Goal: Navigation & Orientation: Find specific page/section

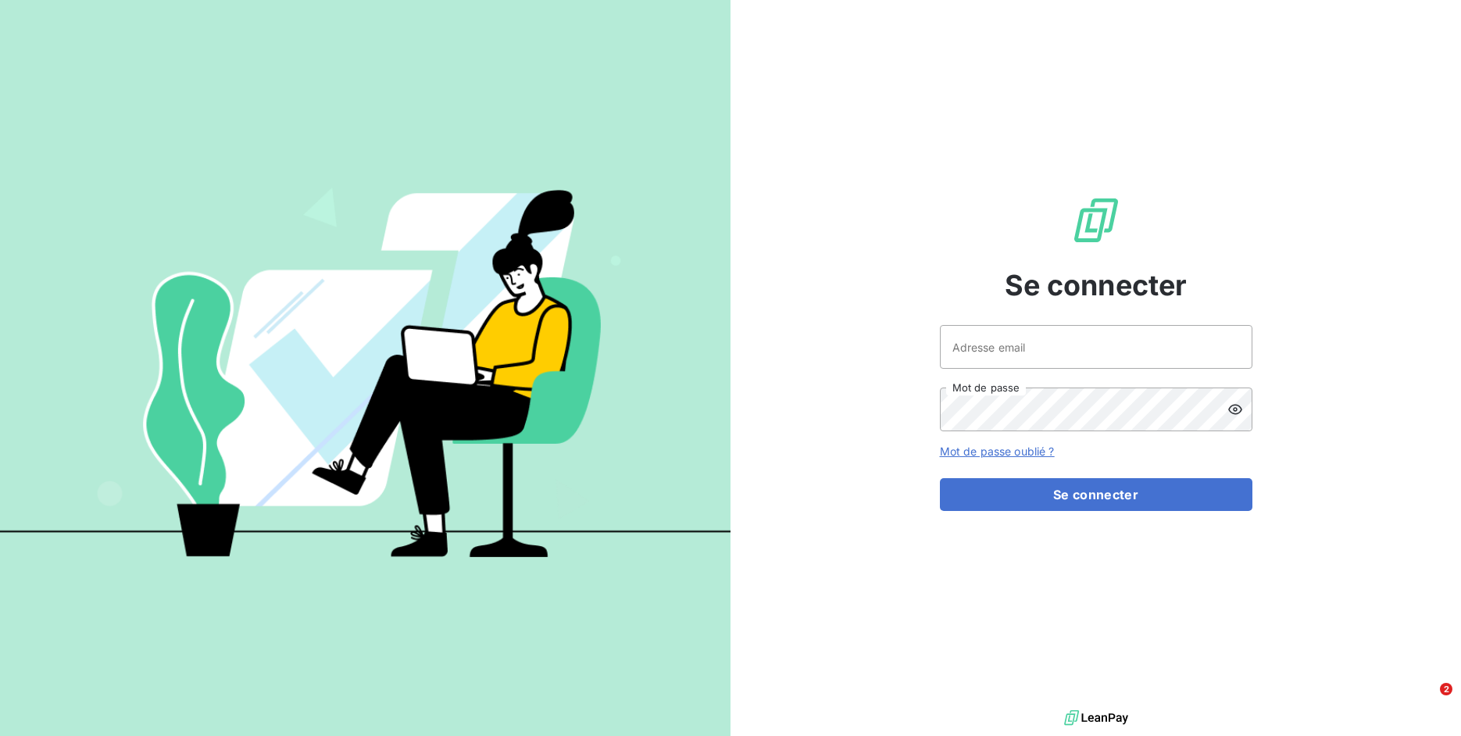
click at [1039, 353] on input "Adresse email" at bounding box center [1096, 347] width 312 height 44
drag, startPoint x: 996, startPoint y: 348, endPoint x: 1069, endPoint y: 354, distance: 72.9
click at [1069, 354] on input "admin@3dcelo" at bounding box center [1096, 347] width 312 height 44
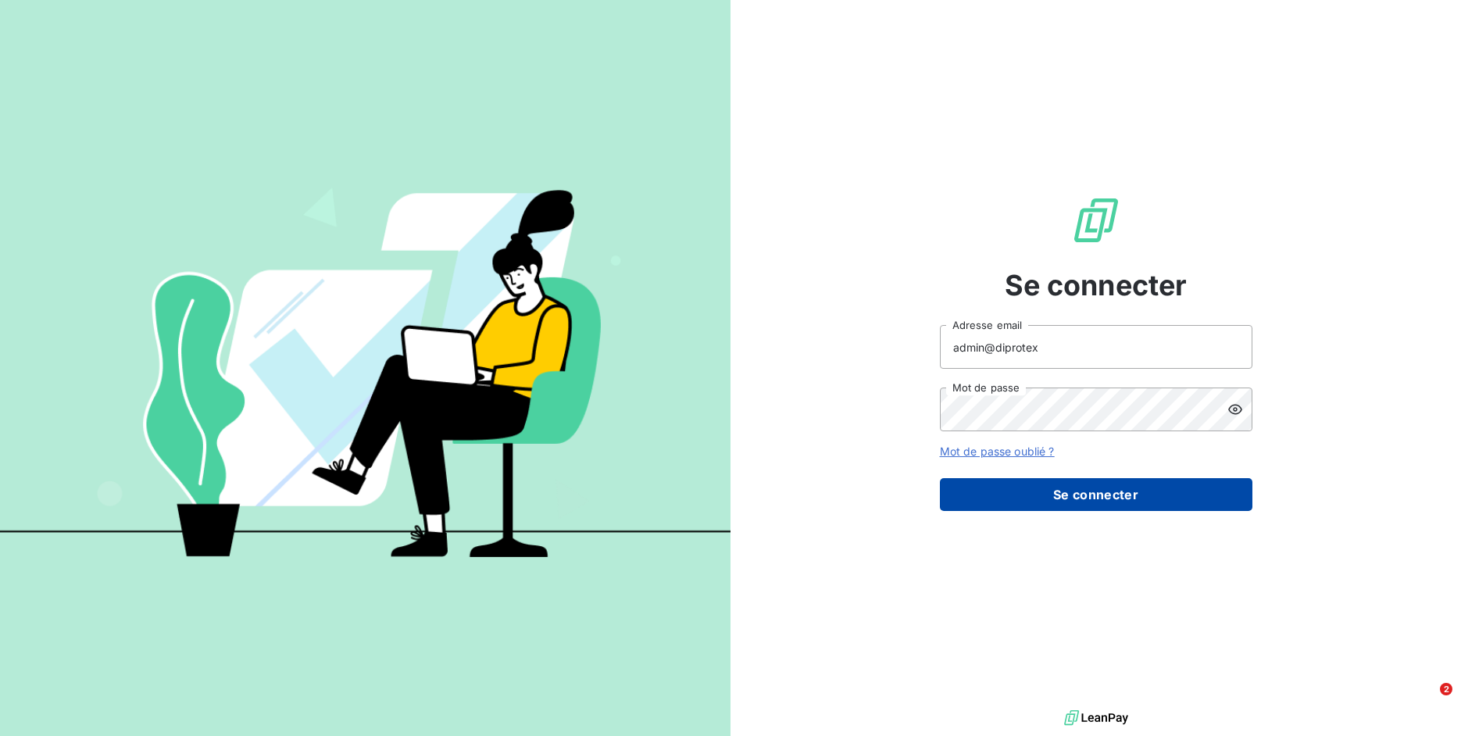
type input "admin@diprotex"
click at [1076, 498] on button "Se connecter" at bounding box center [1096, 494] width 312 height 33
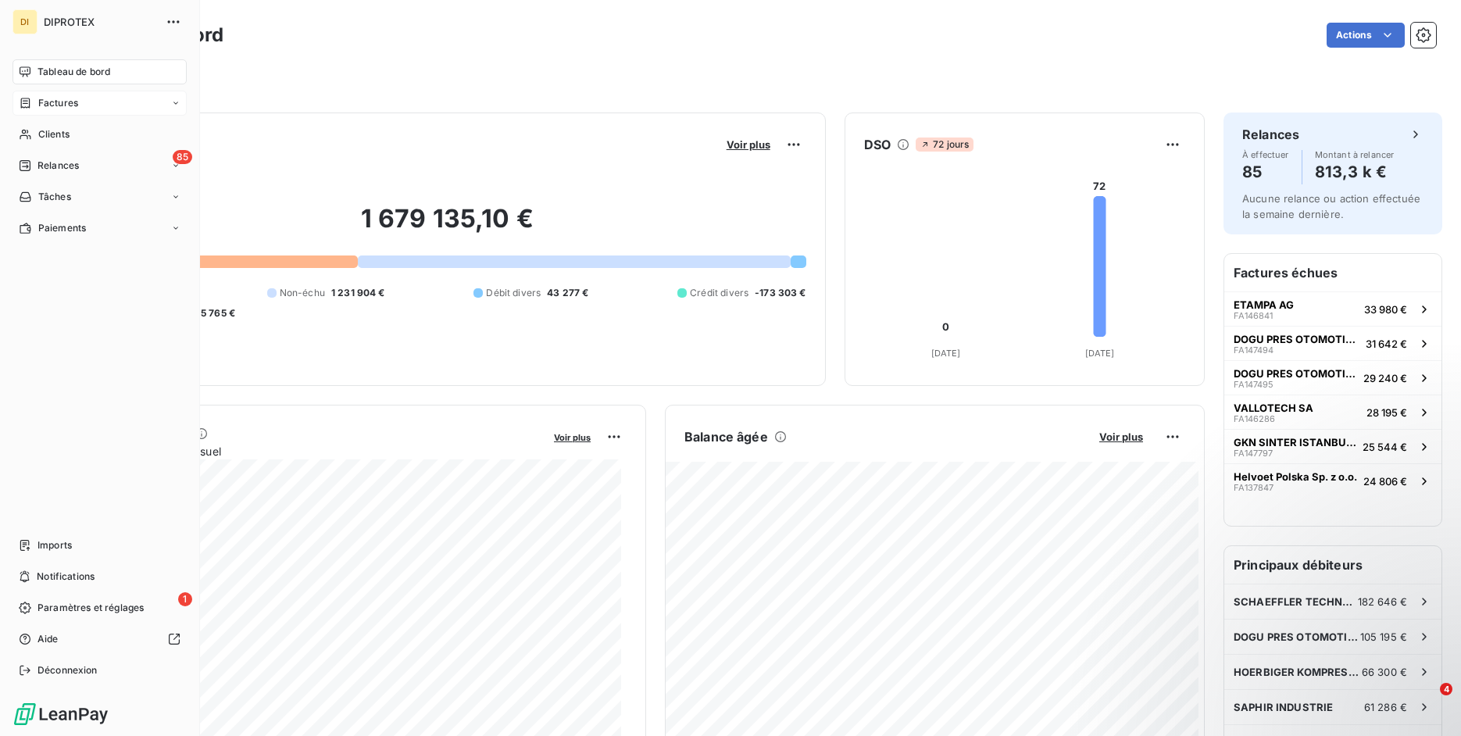
click at [40, 104] on span "Factures" at bounding box center [58, 103] width 40 height 14
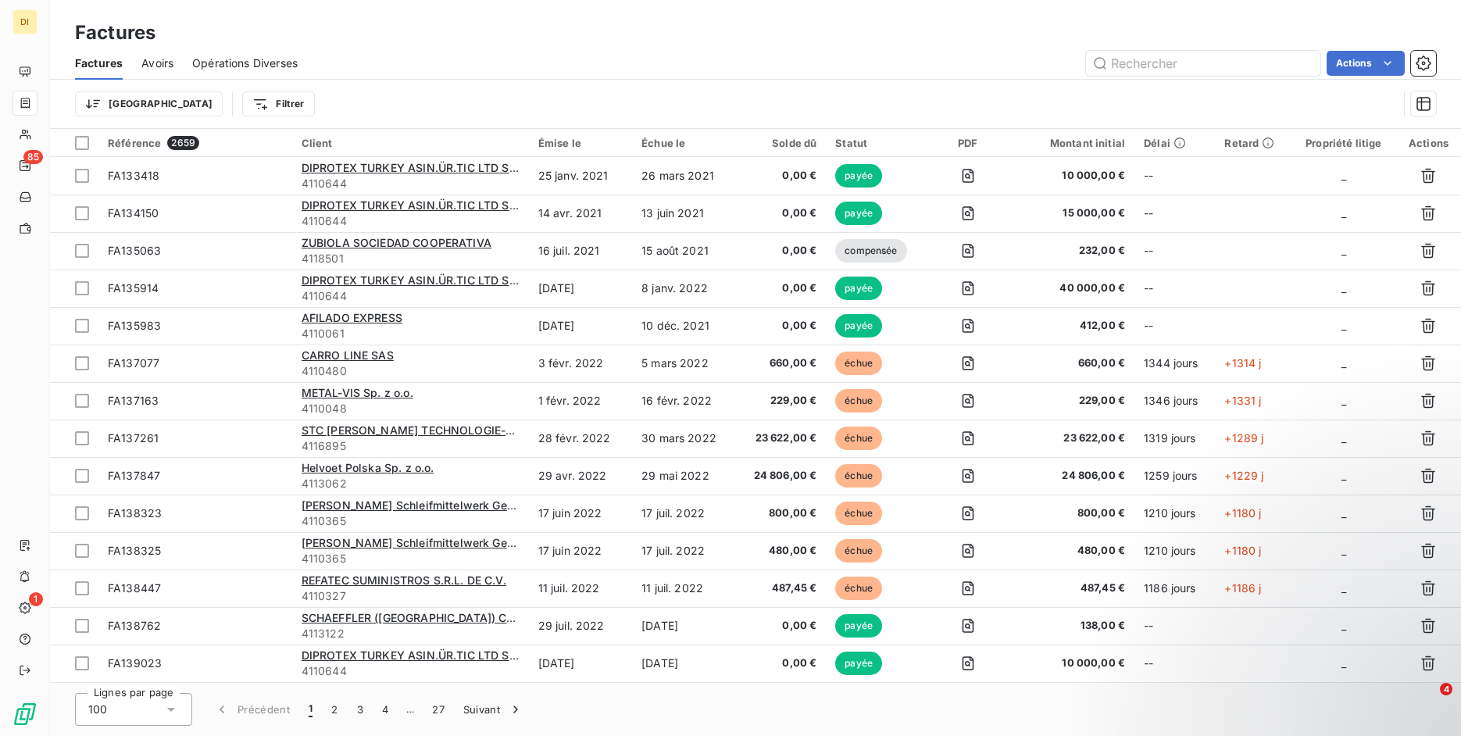
click at [134, 59] on div "Factures Avoirs Opérations Diverses Actions" at bounding box center [755, 63] width 1411 height 33
click at [150, 65] on span "Avoirs" at bounding box center [157, 63] width 32 height 16
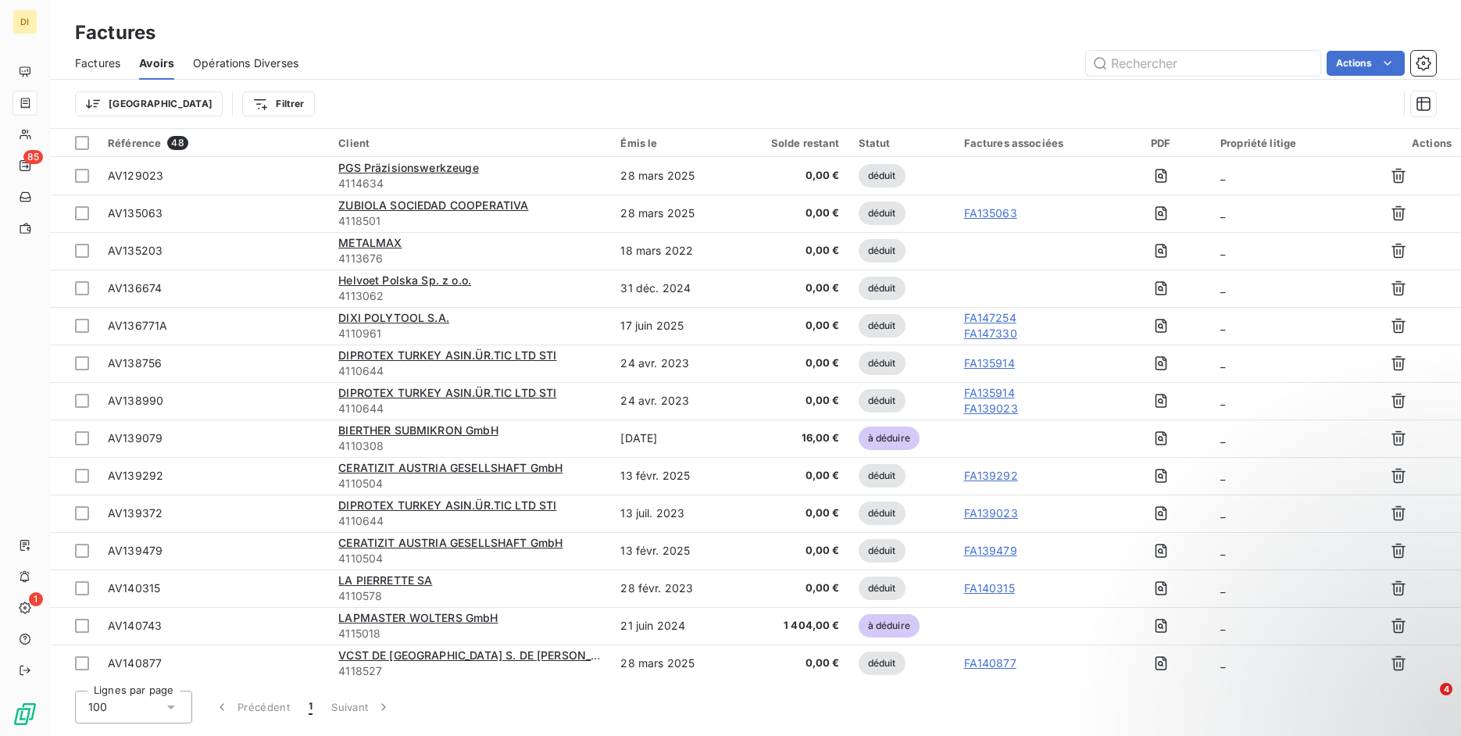
click at [96, 63] on span "Factures" at bounding box center [97, 63] width 45 height 16
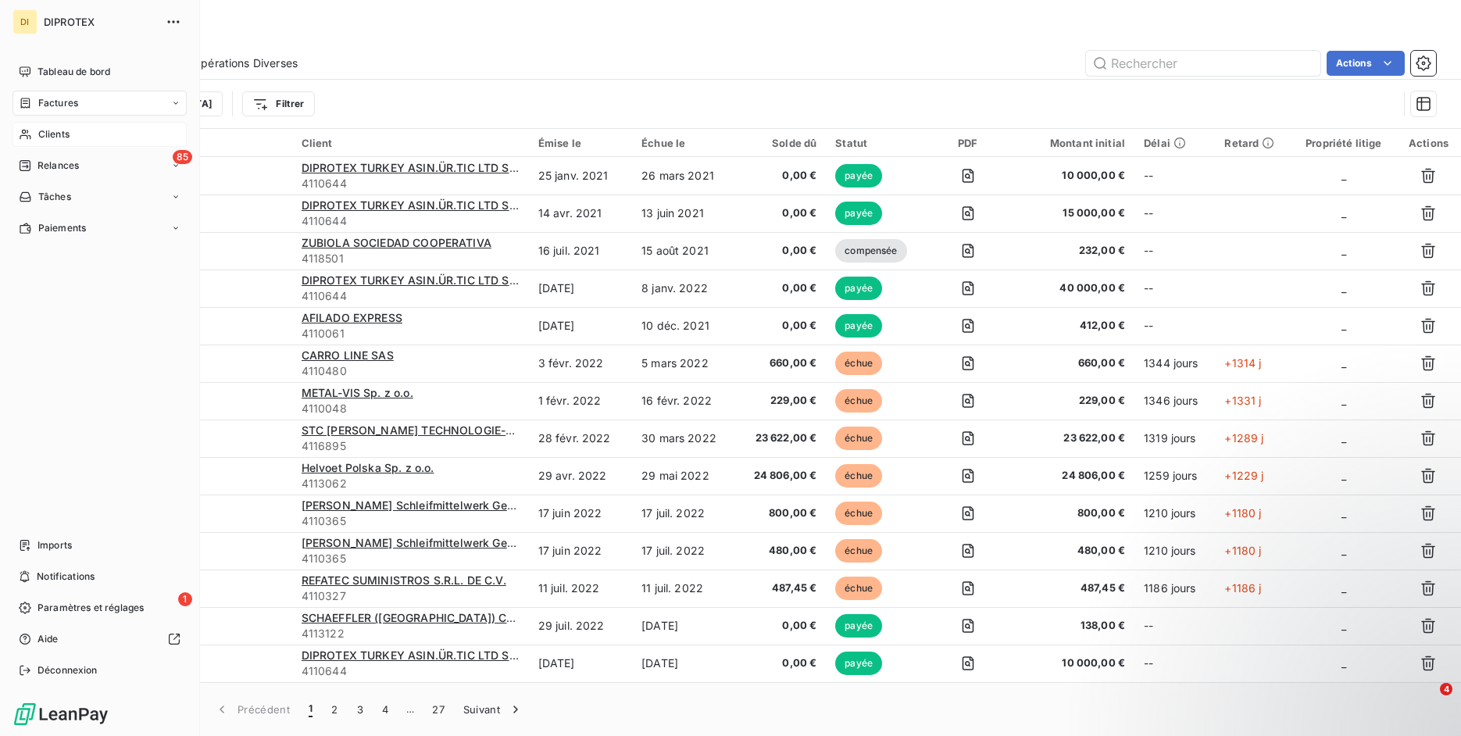
click at [28, 129] on icon at bounding box center [25, 134] width 13 height 12
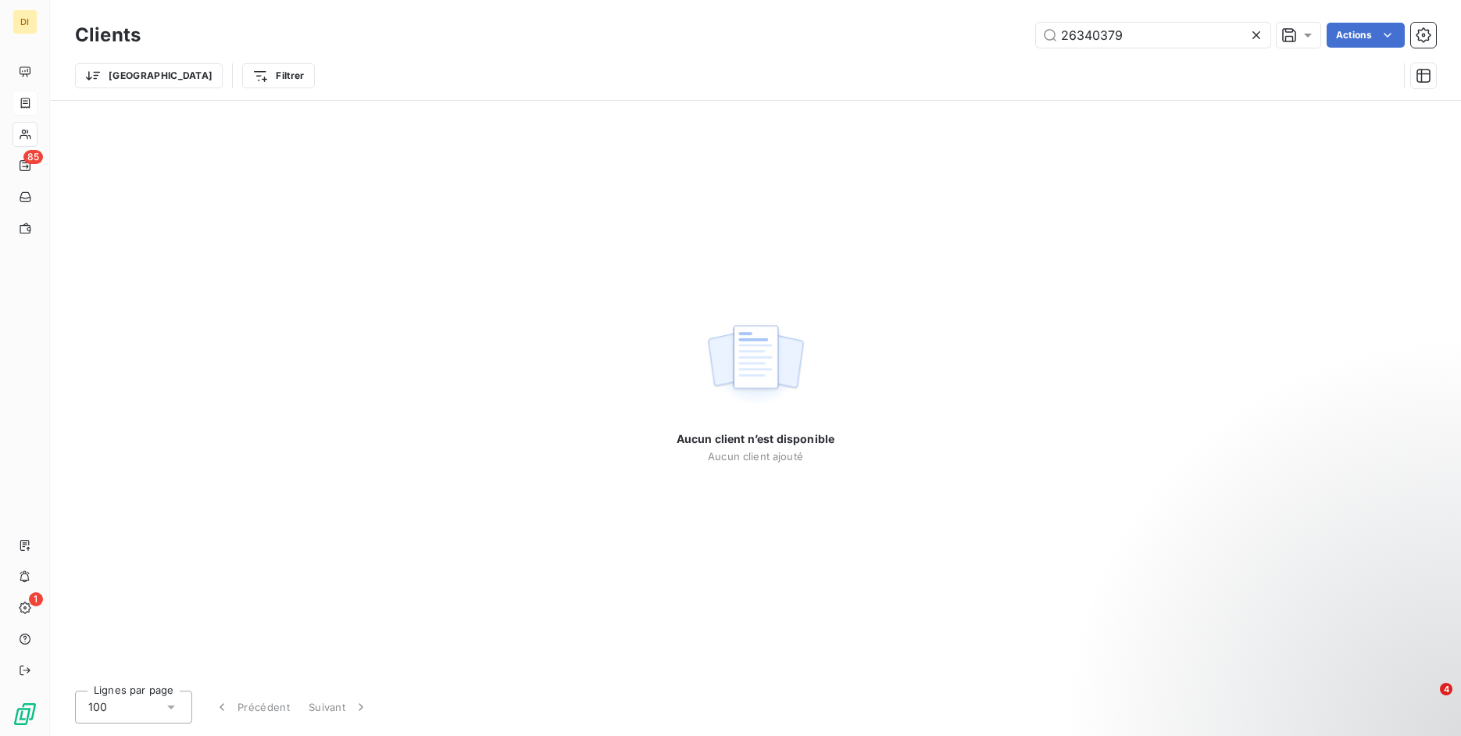
click at [1258, 38] on icon at bounding box center [1256, 35] width 8 height 8
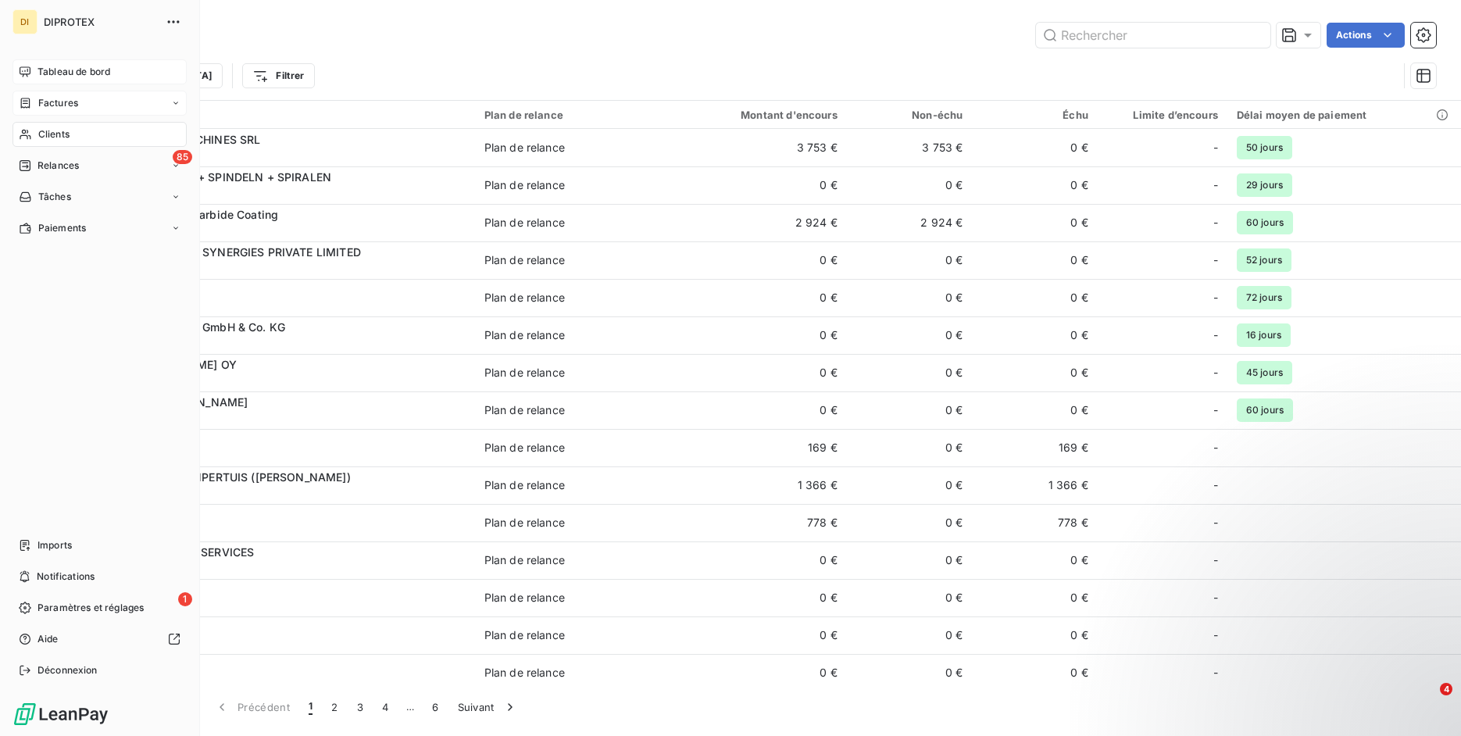
click at [34, 68] on div "Tableau de bord" at bounding box center [99, 71] width 174 height 25
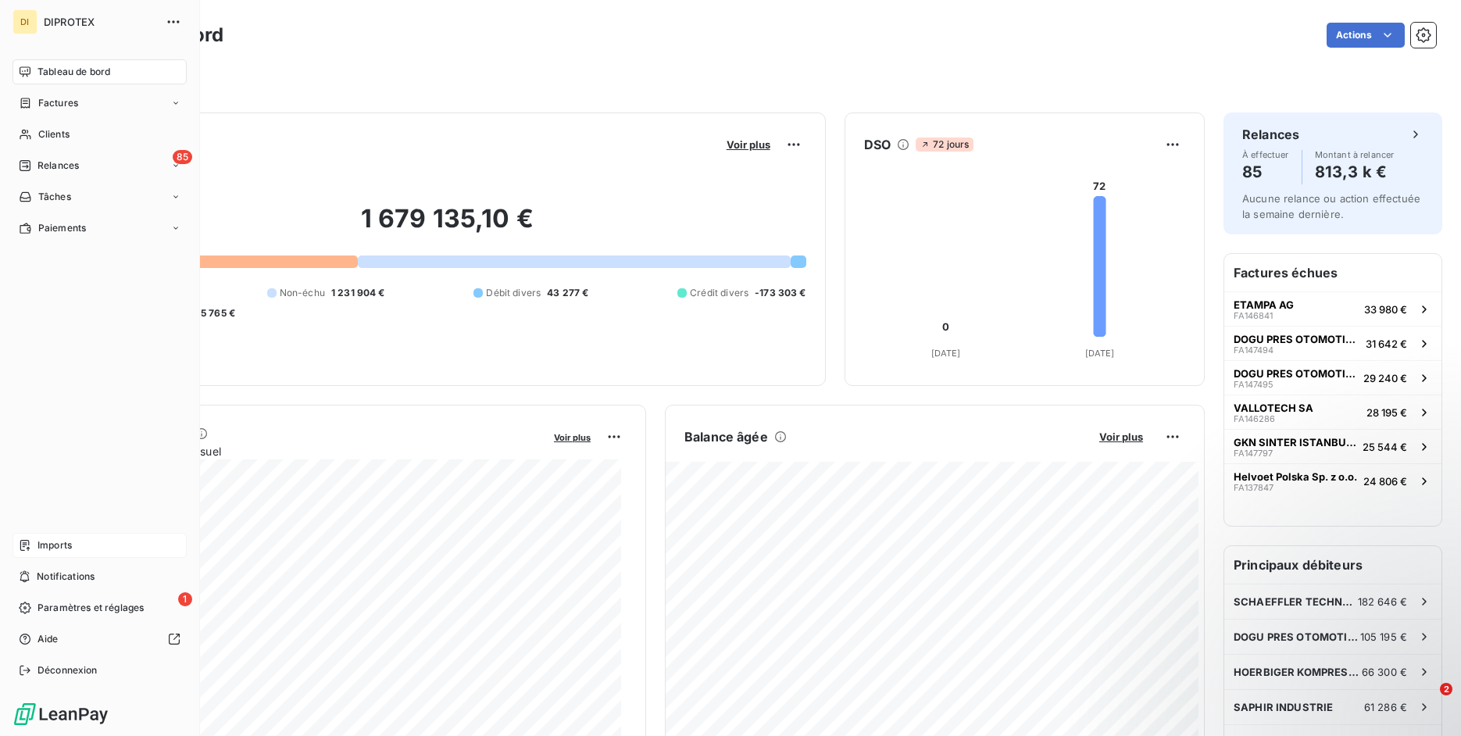
click at [41, 544] on span "Imports" at bounding box center [54, 545] width 34 height 14
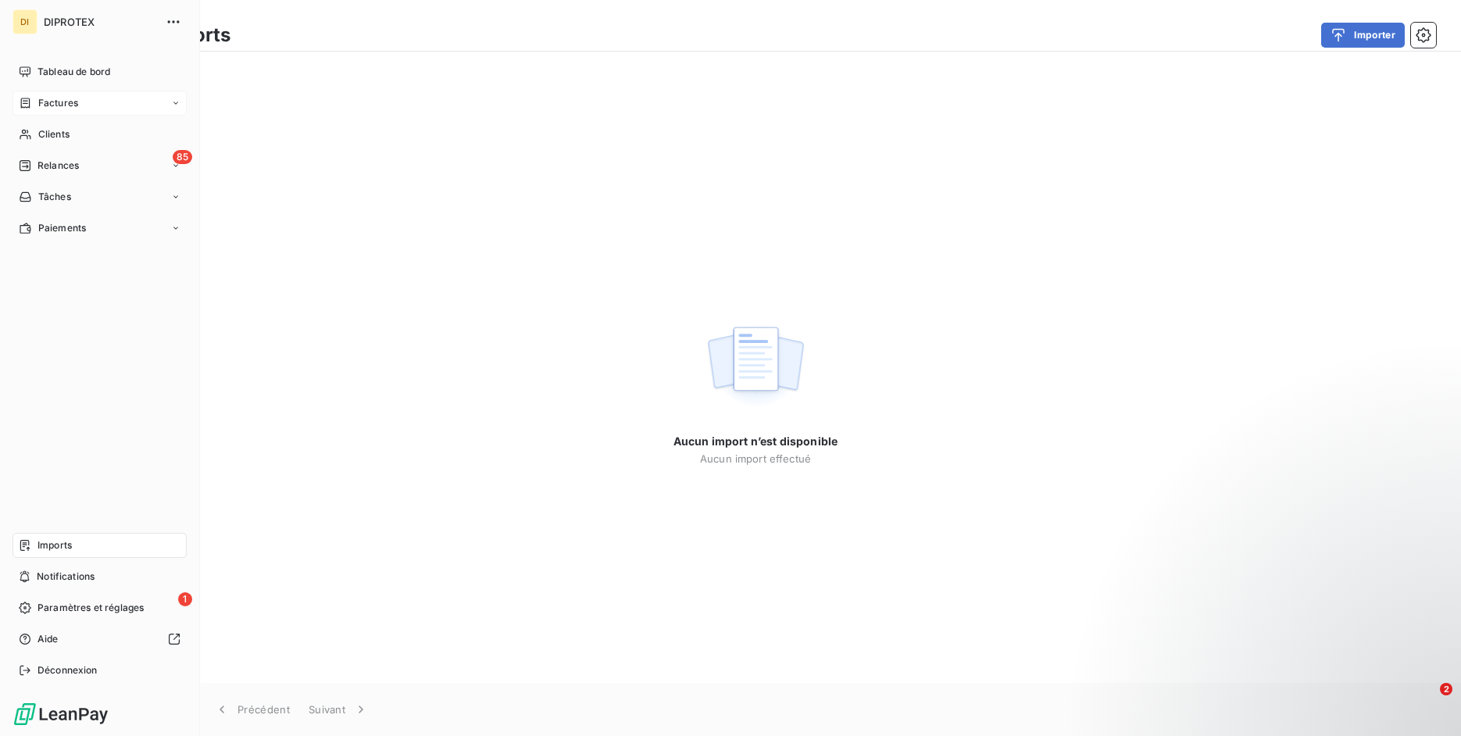
click at [171, 104] on icon at bounding box center [175, 102] width 9 height 9
click at [100, 194] on span "Opérations Diverses" at bounding box center [83, 197] width 92 height 14
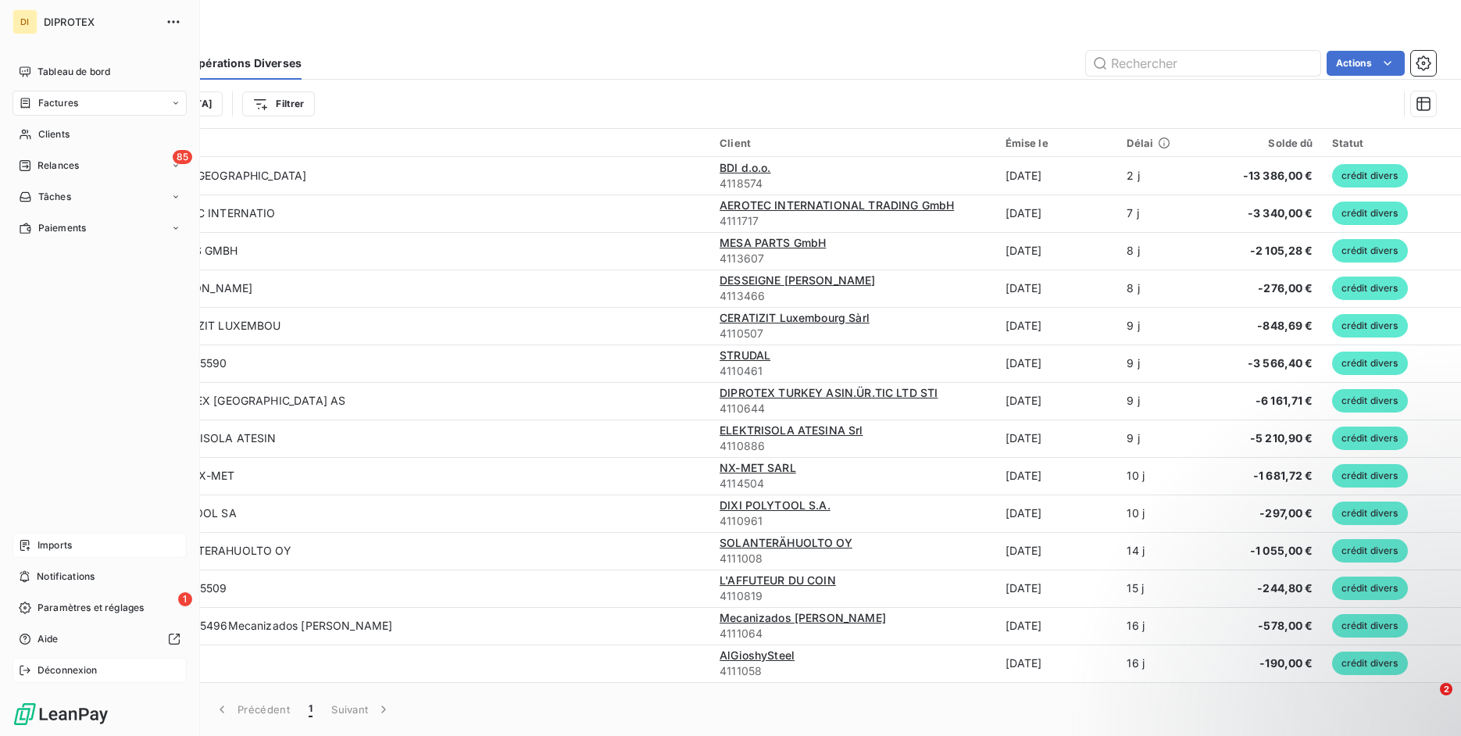
click at [31, 662] on div "Déconnexion" at bounding box center [99, 670] width 174 height 25
